Goal: Task Accomplishment & Management: Manage account settings

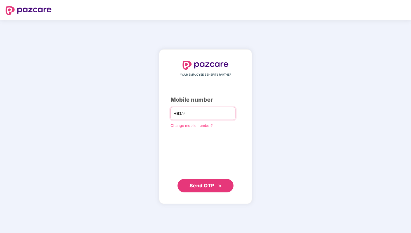
type input "**********"
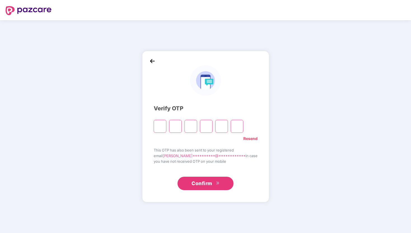
type input "*"
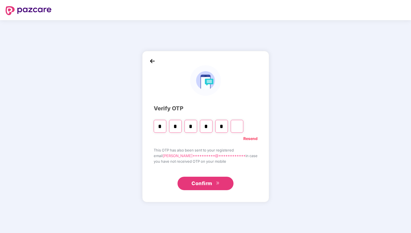
type input "*"
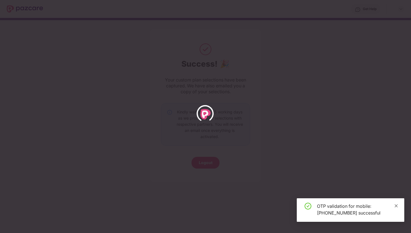
click at [398, 207] on icon "close" at bounding box center [396, 206] width 4 height 4
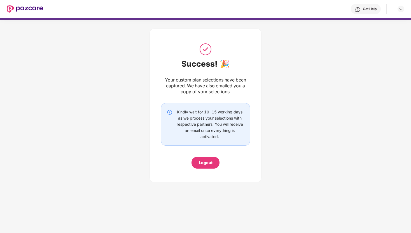
click at [25, 10] on img at bounding box center [25, 8] width 36 height 7
click at [402, 10] on img at bounding box center [401, 9] width 4 height 4
click at [359, 21] on div "Logout" at bounding box center [374, 22] width 73 height 11
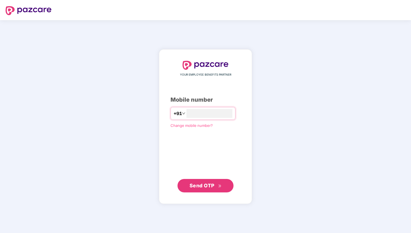
click at [28, 7] on img at bounding box center [29, 10] width 46 height 9
type input "**********"
click at [213, 185] on span "Send OTP" at bounding box center [202, 186] width 25 height 6
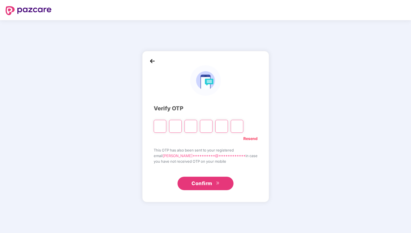
type input "*"
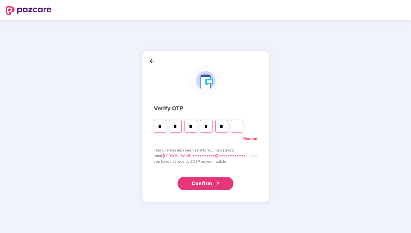
type input "*"
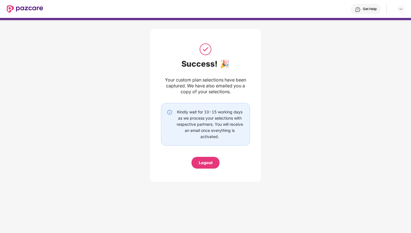
click at [205, 120] on div "Kindly wait for 10-15 working days as we process your selections with respectiv…" at bounding box center [209, 124] width 69 height 31
click at [168, 112] on img at bounding box center [170, 112] width 6 height 6
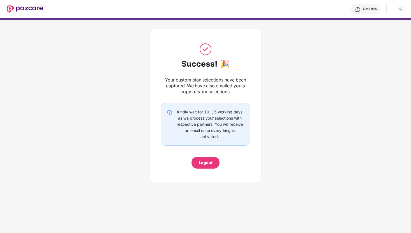
click at [365, 15] on div "Get Help" at bounding box center [223, 9] width 361 height 18
click at [365, 7] on div "Get Help" at bounding box center [370, 9] width 14 height 4
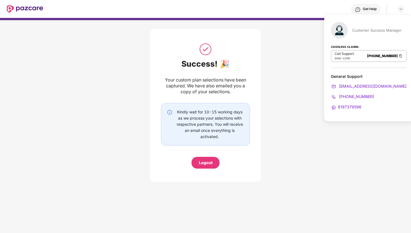
click at [360, 32] on div "Customer Success Manager" at bounding box center [376, 30] width 49 height 5
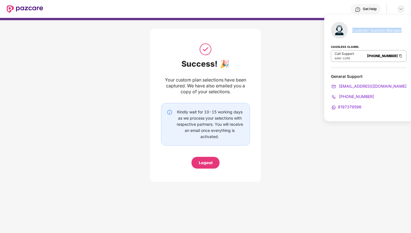
click at [400, 8] on img at bounding box center [401, 9] width 4 height 4
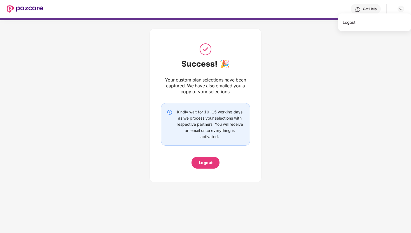
click at [35, 6] on img at bounding box center [25, 8] width 36 height 7
